Goal: Check status: Check status

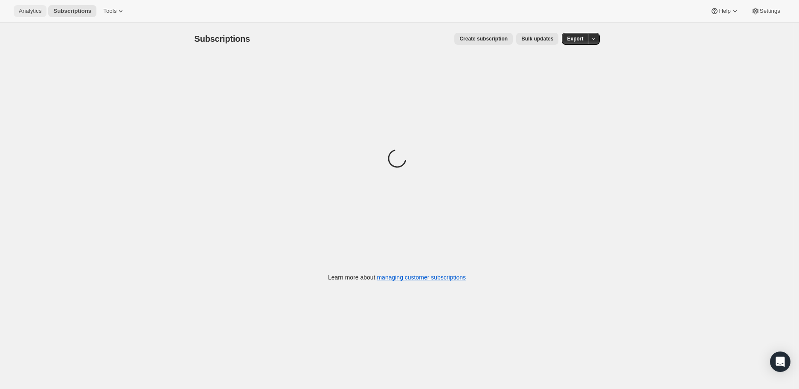
click at [30, 9] on span "Analytics" at bounding box center [30, 11] width 23 height 7
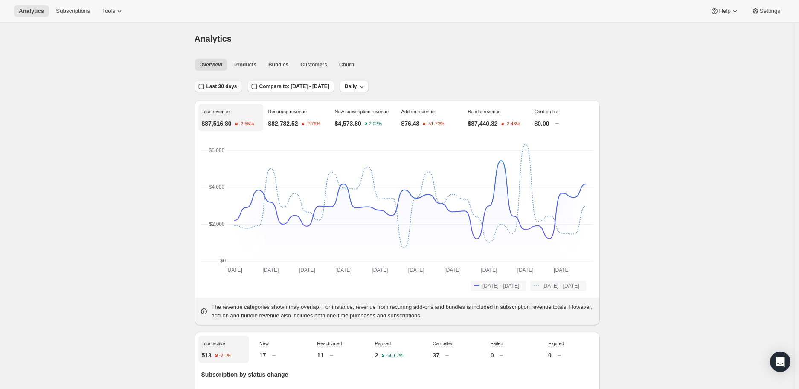
click at [222, 86] on span "Last 30 days" at bounding box center [221, 86] width 31 height 7
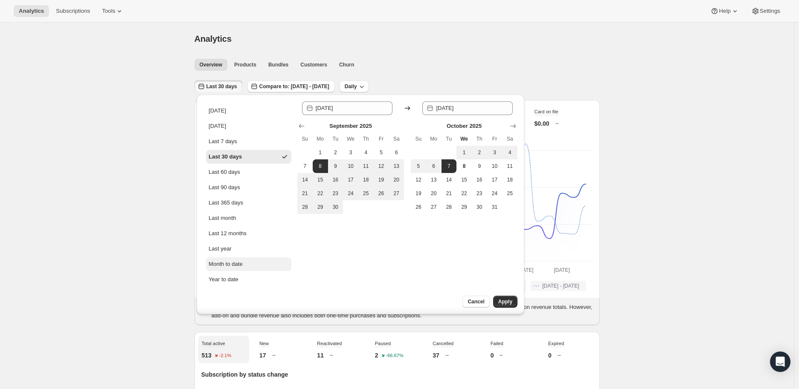
click at [232, 265] on div "Month to date" at bounding box center [226, 264] width 34 height 9
type input "[DATE]"
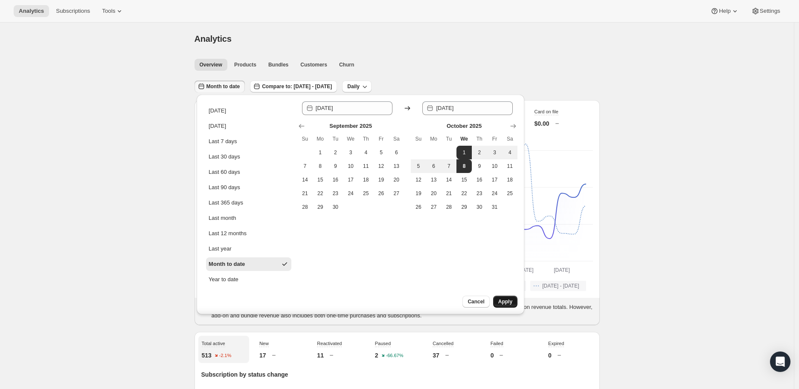
click at [501, 301] on span "Apply" at bounding box center [505, 302] width 14 height 7
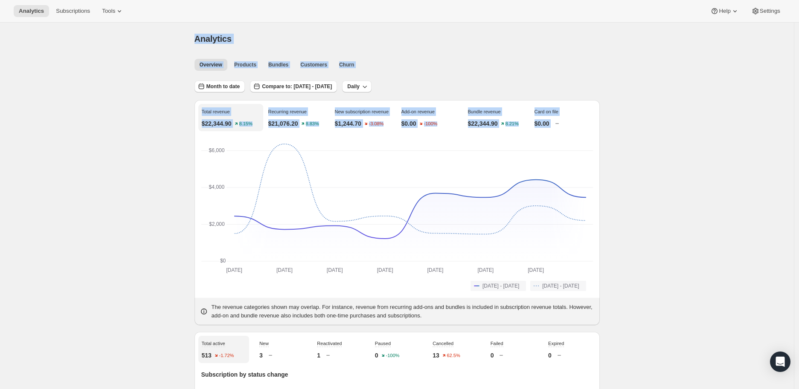
drag, startPoint x: 180, startPoint y: 38, endPoint x: 569, endPoint y: 122, distance: 398.4
copy div "Analytics Overview Products Bundles Customers Churn More views Overview Product…"
click at [223, 84] on span "Month to date" at bounding box center [223, 86] width 34 height 7
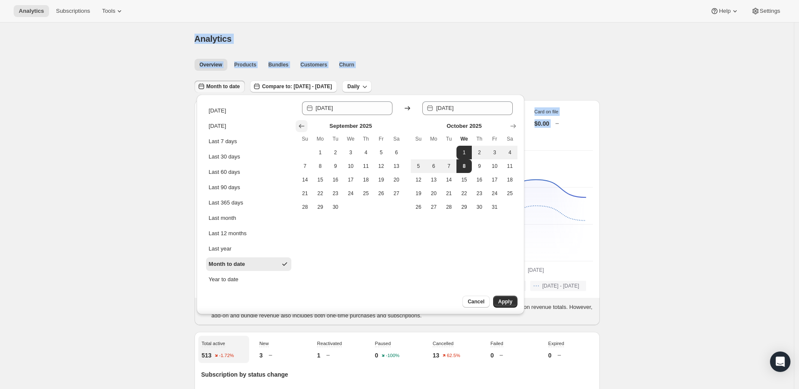
click at [301, 125] on icon "Show previous month, August 2025" at bounding box center [301, 126] width 9 height 9
click at [382, 149] on span "1" at bounding box center [381, 152] width 9 height 7
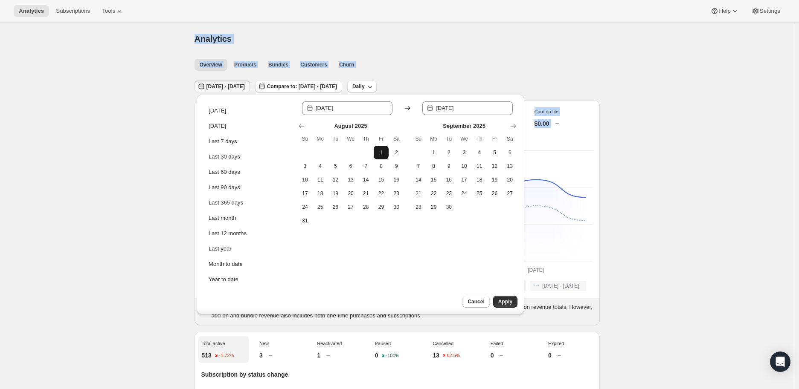
type input "[DATE]"
click at [382, 165] on span "8" at bounding box center [381, 166] width 9 height 7
type input "[DATE]"
click at [502, 304] on span "Apply" at bounding box center [505, 302] width 14 height 7
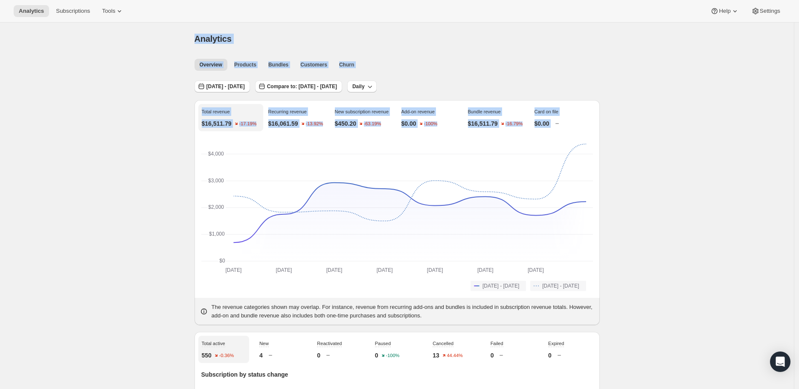
drag, startPoint x: 192, startPoint y: 37, endPoint x: 601, endPoint y: 123, distance: 417.2
copy div "Analytics Overview Products Bundles Customers Churn More views Overview Product…"
